Goal: Task Accomplishment & Management: Manage account settings

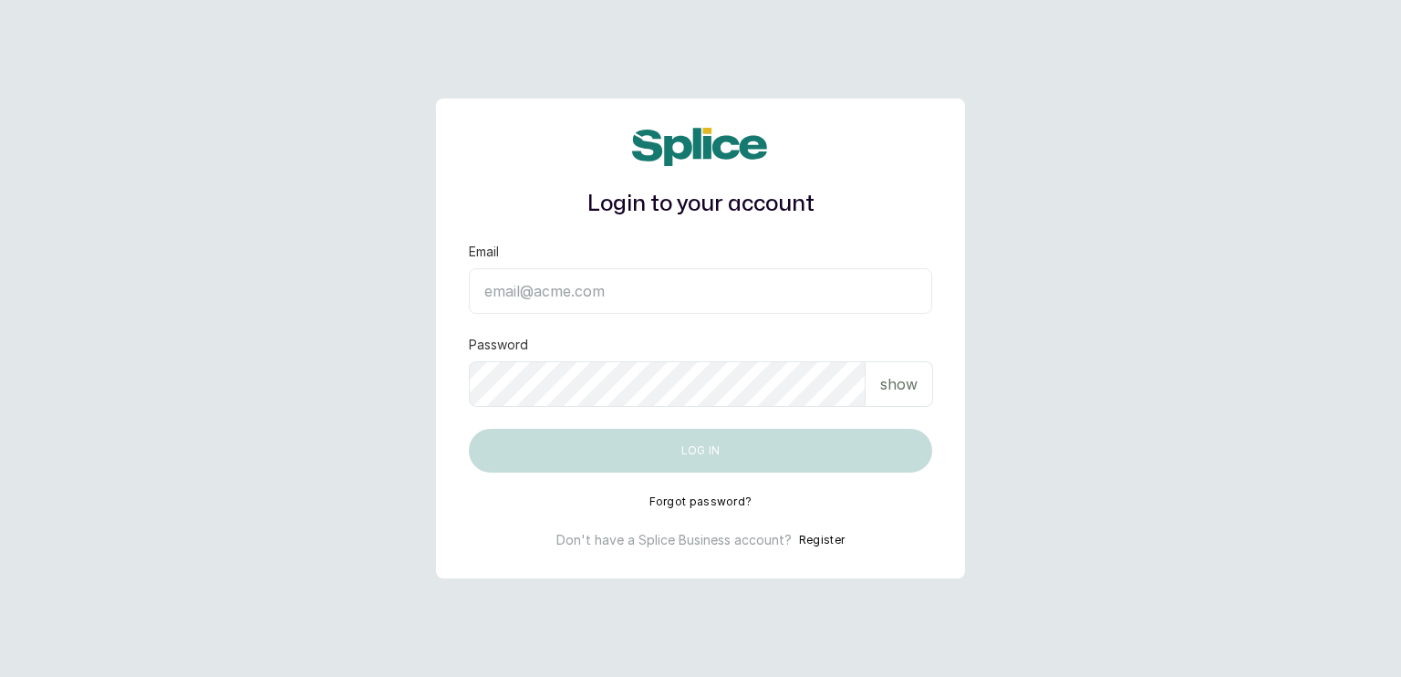
type input "[EMAIL_ADDRESS][DOMAIN_NAME]"
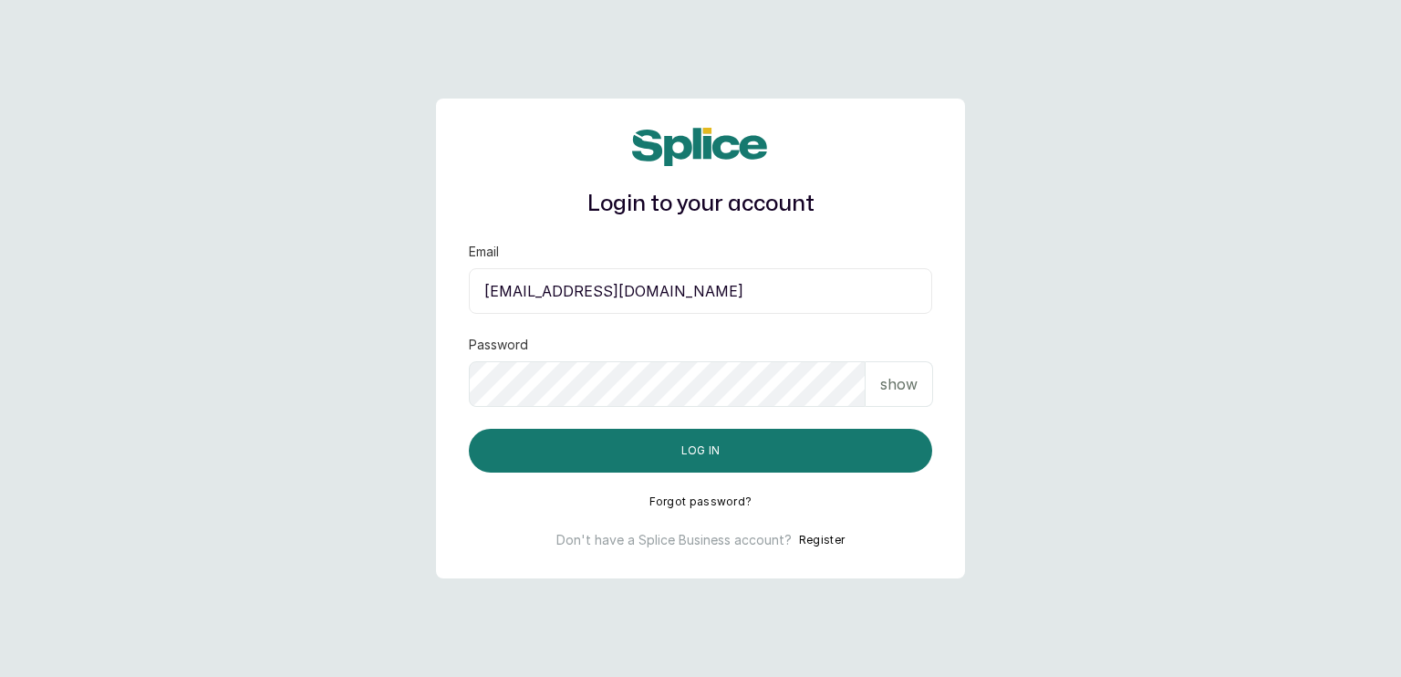
click at [883, 378] on p "show" at bounding box center [898, 384] width 37 height 22
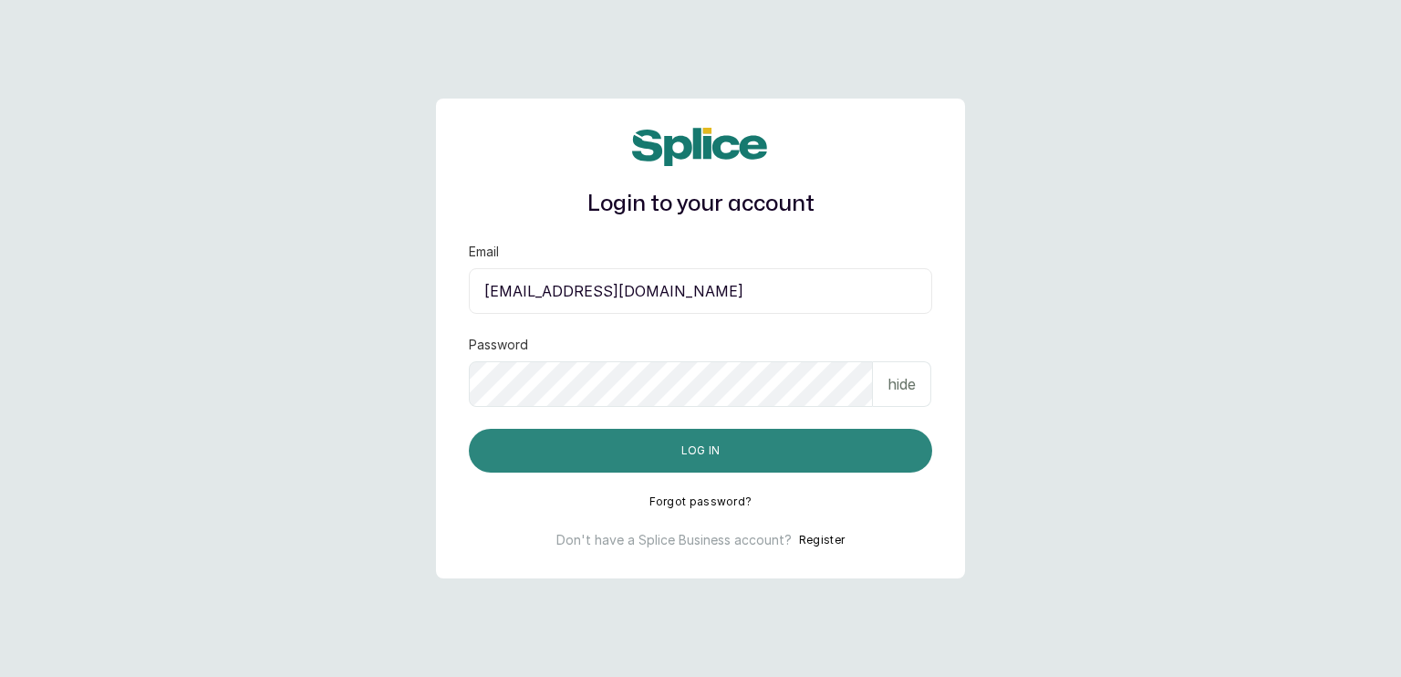
click at [795, 433] on button "Log in" at bounding box center [700, 451] width 463 height 44
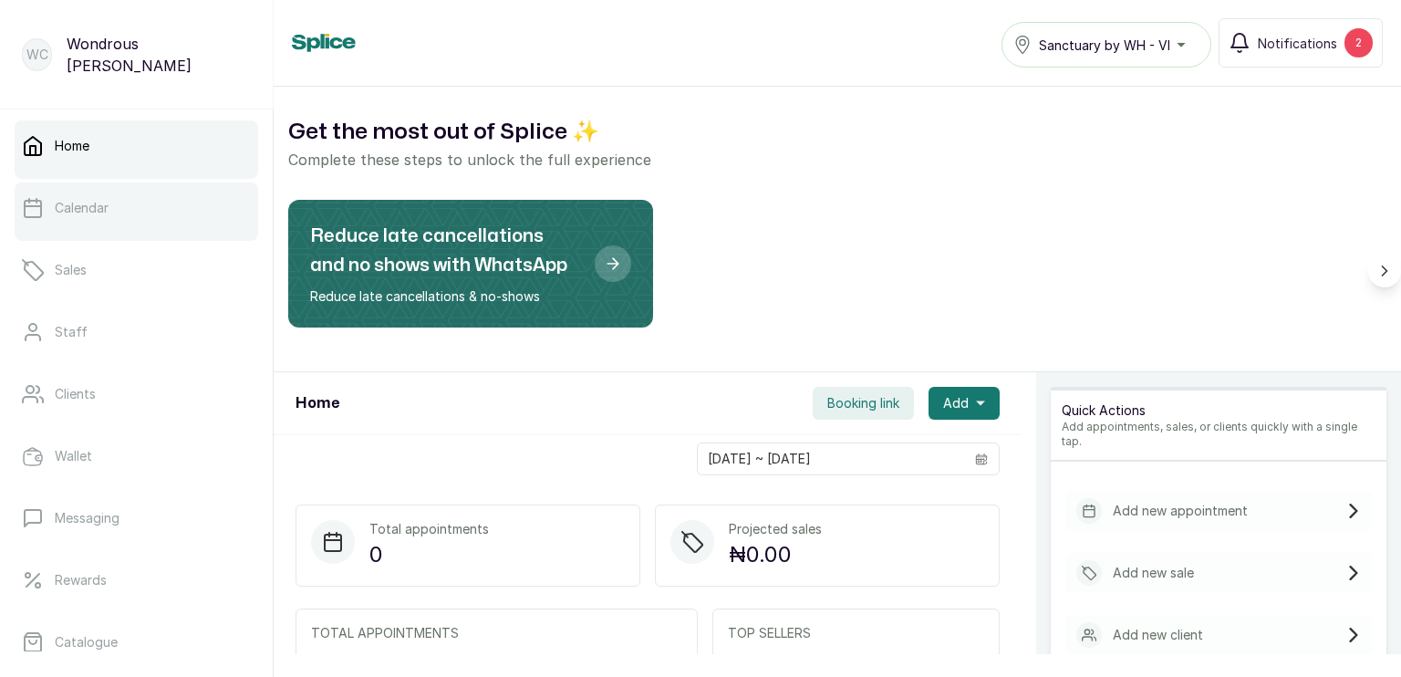
click at [71, 210] on p "Calendar" at bounding box center [82, 208] width 54 height 18
